Goal: Task Accomplishment & Management: Manage account settings

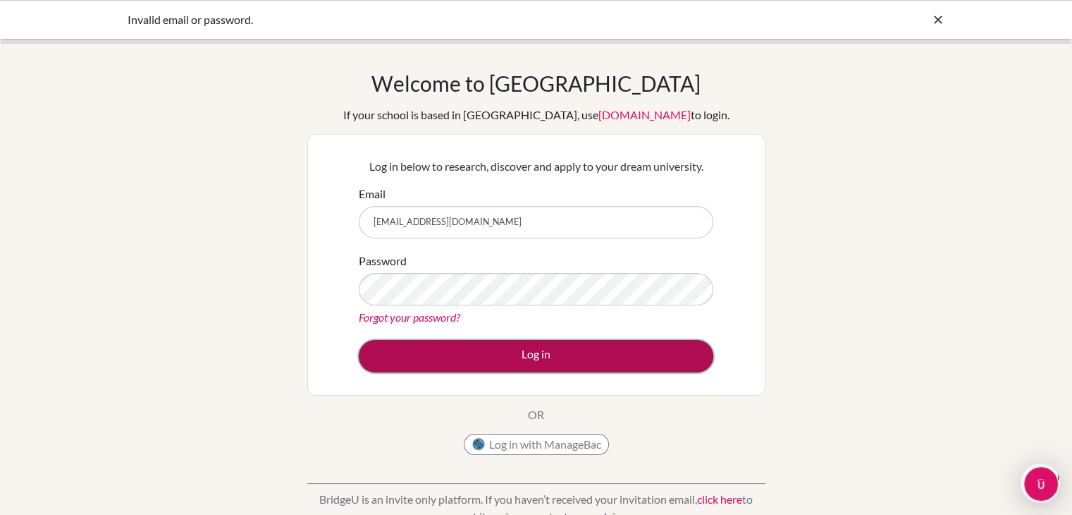
click at [480, 353] on button "Log in" at bounding box center [536, 356] width 355 height 32
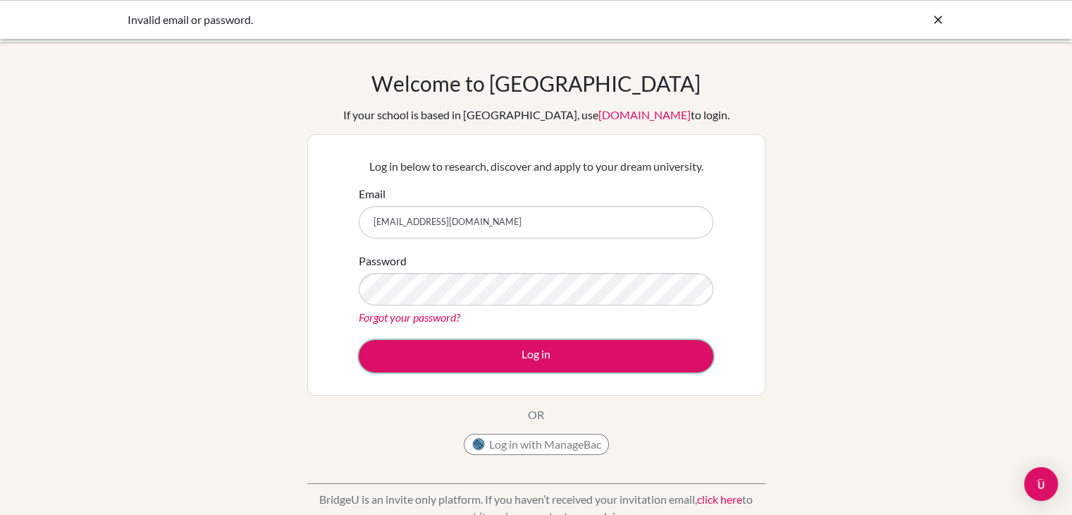
click at [480, 353] on button "Log in" at bounding box center [536, 356] width 355 height 32
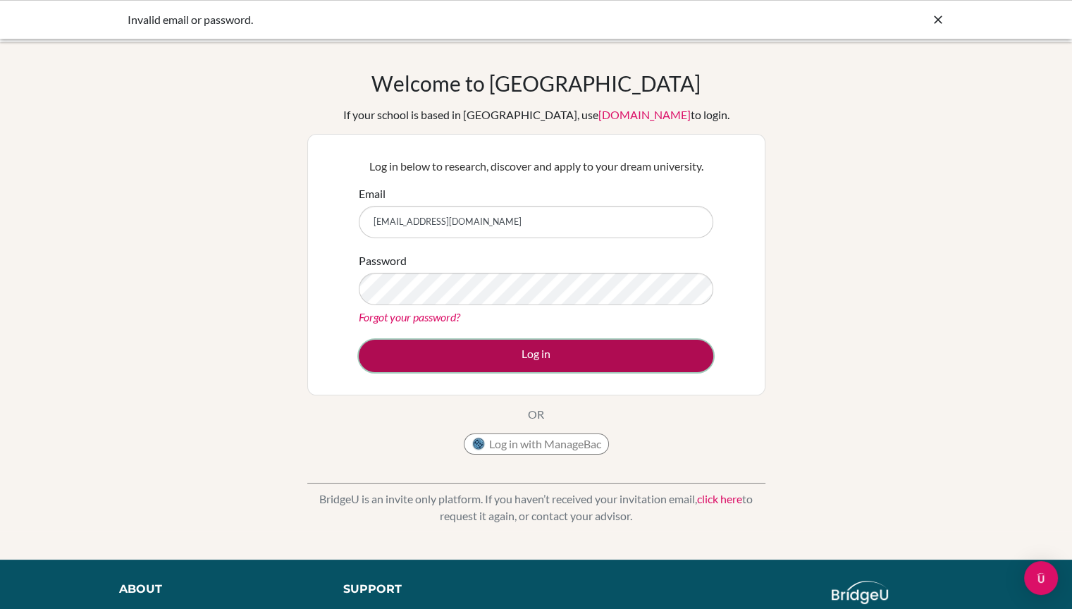
click at [687, 364] on button "Log in" at bounding box center [536, 356] width 355 height 32
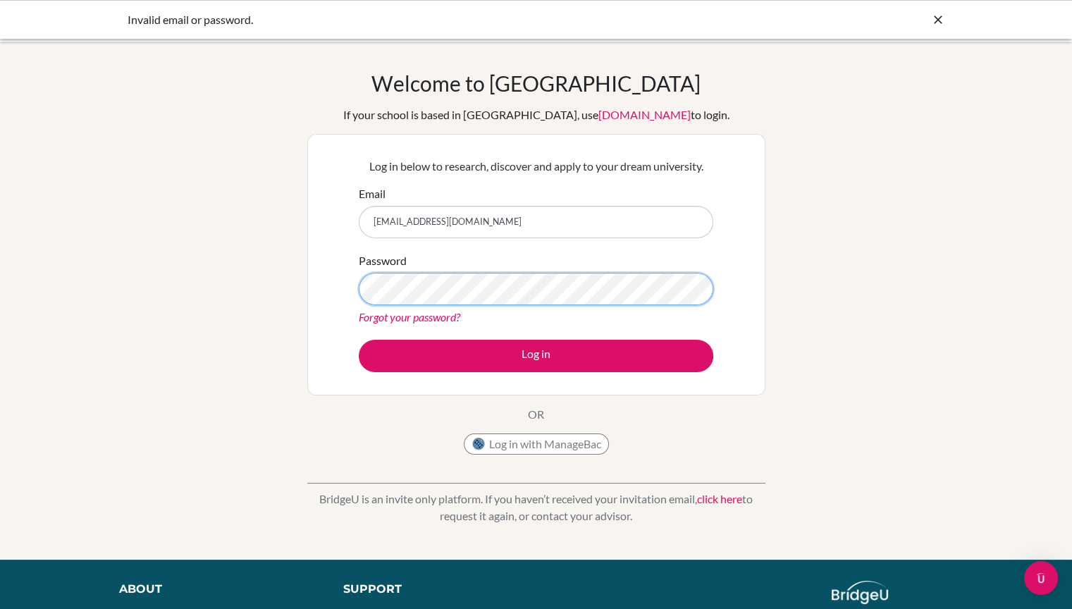
click at [359, 340] on button "Log in" at bounding box center [536, 356] width 355 height 32
